Goal: Browse casually

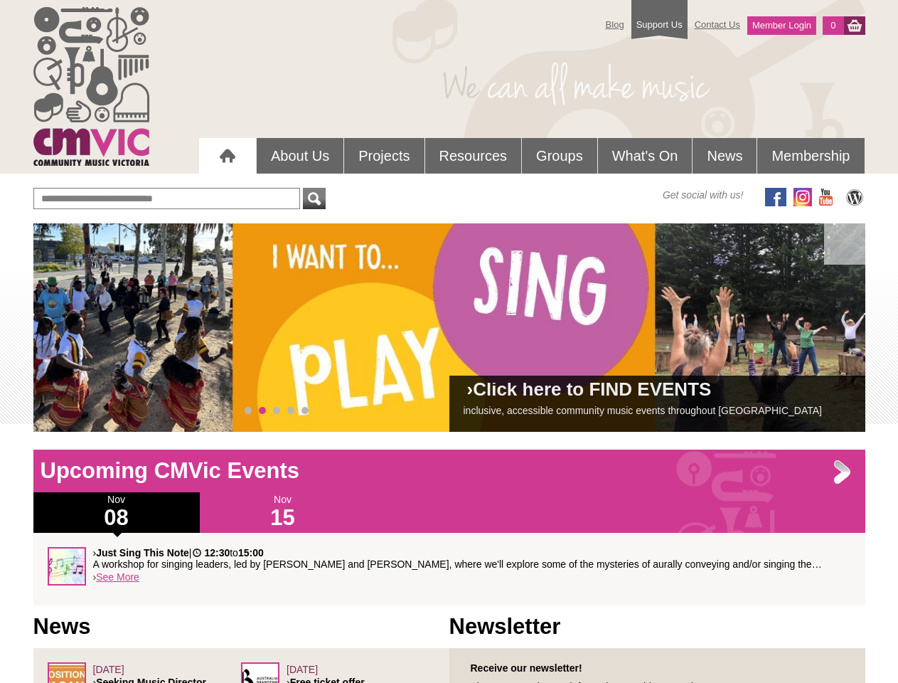
click at [449, 327] on div "› Click here to FIND EVENTS inclusive, accessible community music events throug…" at bounding box center [449, 327] width 832 height 208
click at [65, 328] on span at bounding box center [65, 328] width 28 height 28
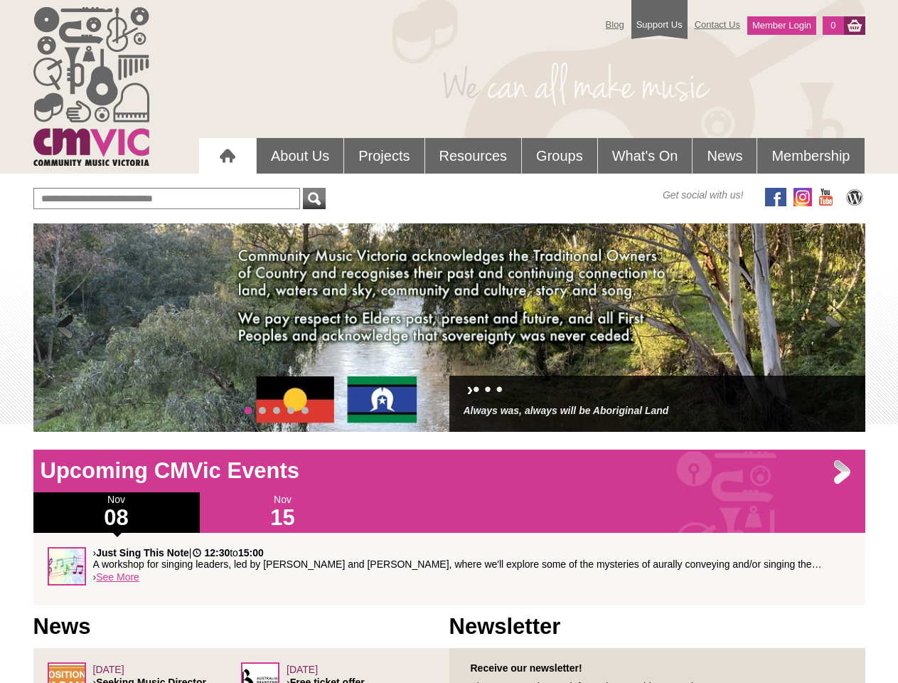
click at [833, 328] on span at bounding box center [833, 328] width 28 height 28
click at [248, 410] on span "0" at bounding box center [248, 410] width 7 height 7
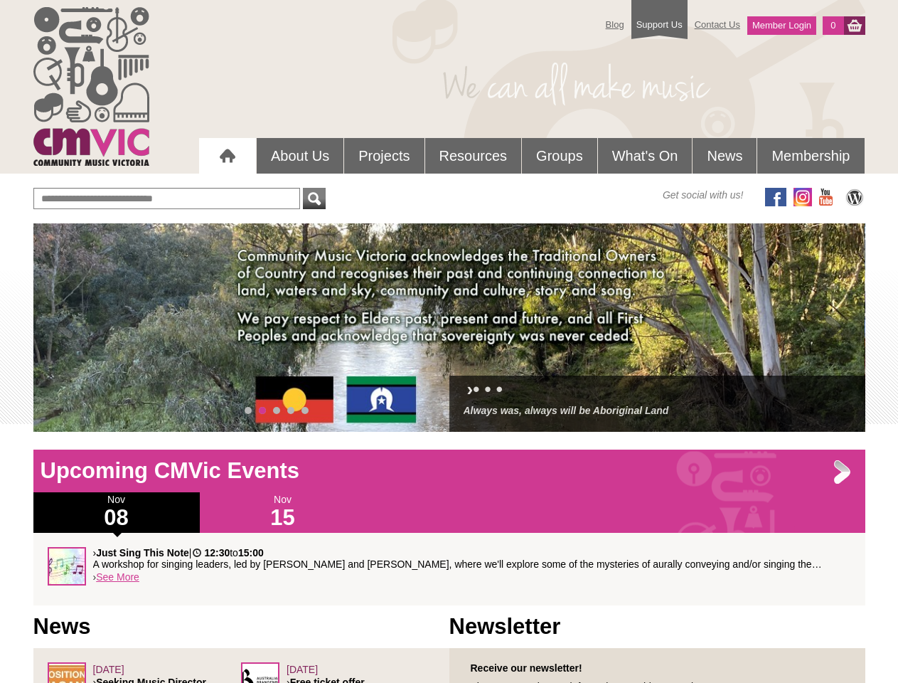
click at [262, 410] on span "1" at bounding box center [262, 410] width 7 height 7
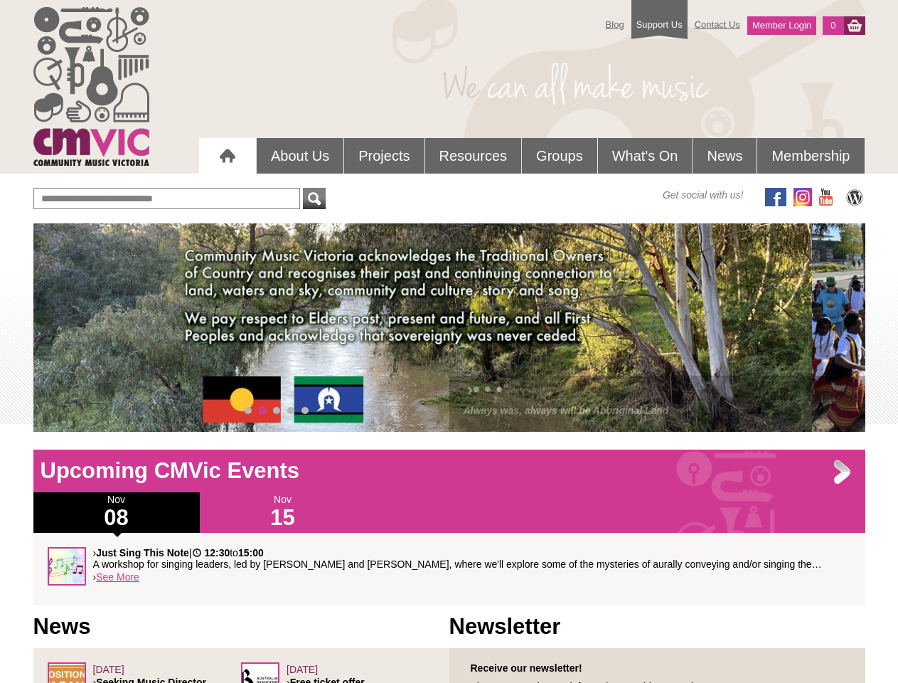
click at [277, 410] on span "2" at bounding box center [276, 410] width 7 height 7
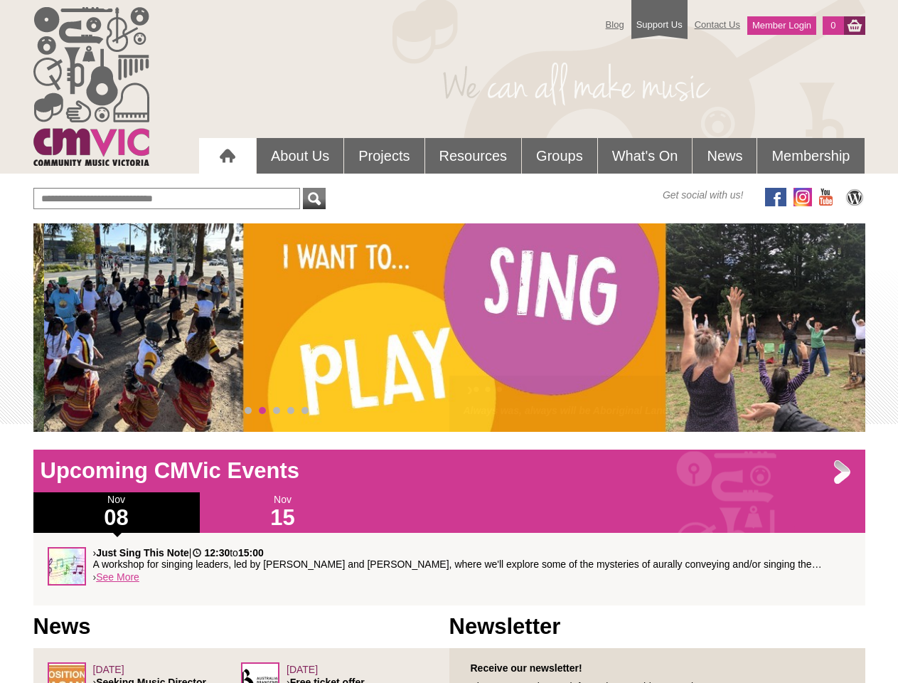
click at [291, 410] on span "3" at bounding box center [290, 410] width 7 height 7
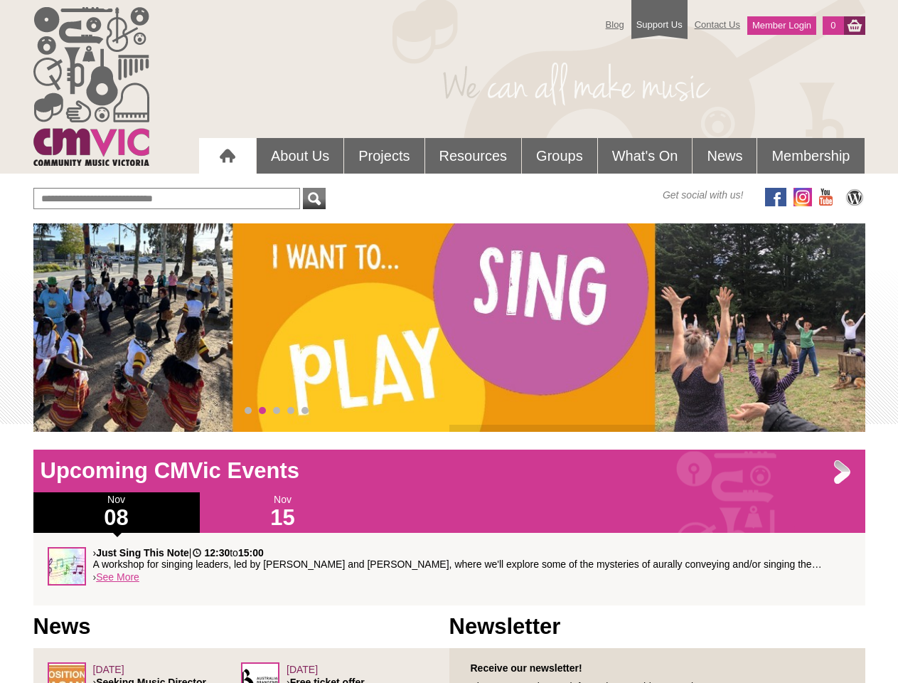
click at [305, 410] on span "4" at bounding box center [304, 410] width 7 height 7
